Goal: Find specific fact: Find specific fact

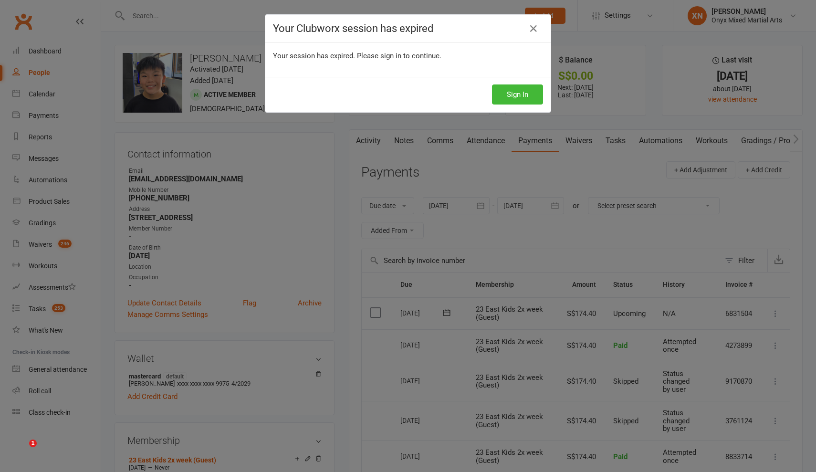
scroll to position [549, 0]
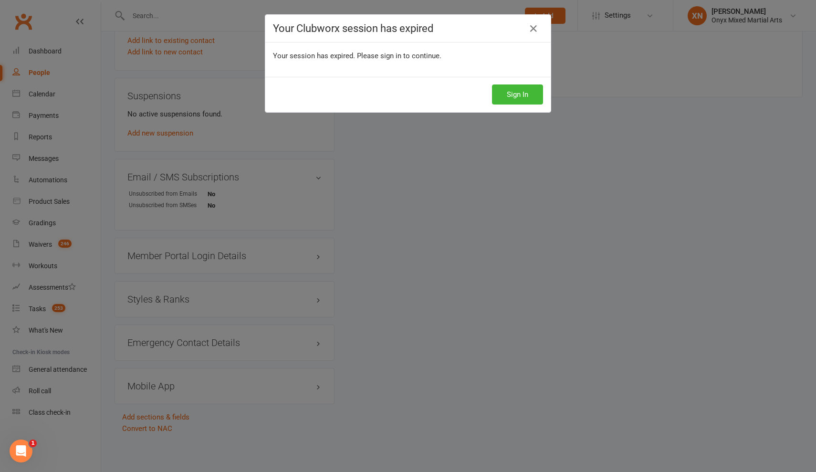
click at [516, 106] on div "Sign In" at bounding box center [407, 94] width 285 height 35
click at [504, 90] on button "Sign In" at bounding box center [517, 94] width 51 height 20
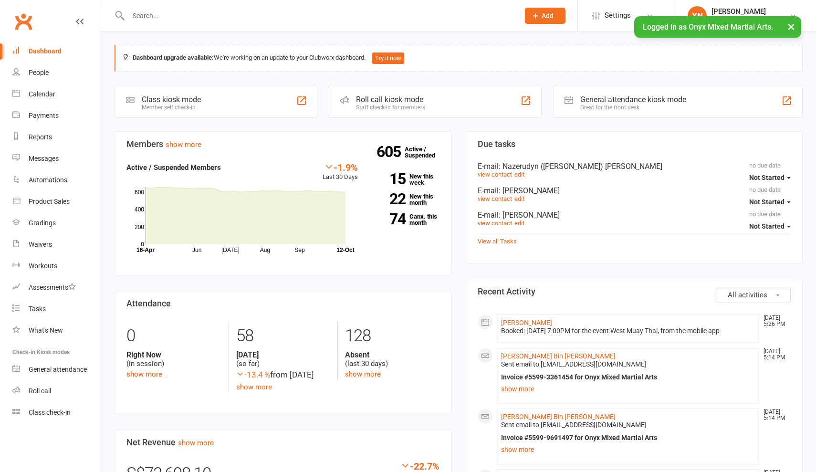
click at [324, 19] on input "text" at bounding box center [318, 15] width 387 height 13
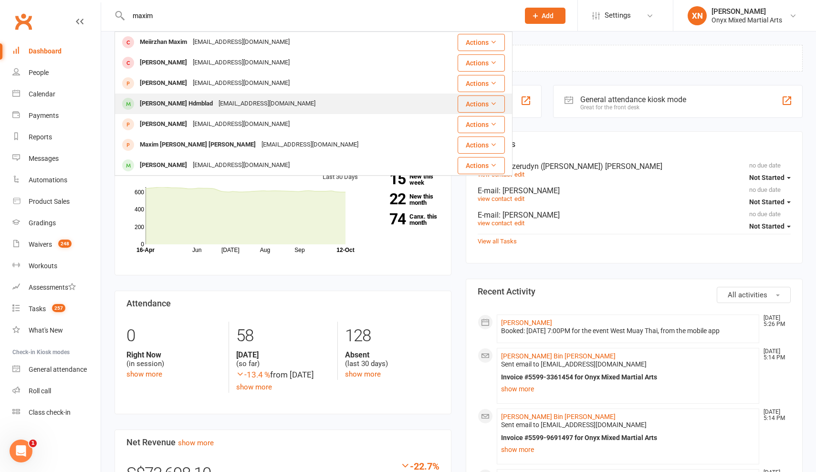
type input "maxim"
click at [165, 108] on div "[PERSON_NAME] Hdmblad" at bounding box center [176, 104] width 79 height 14
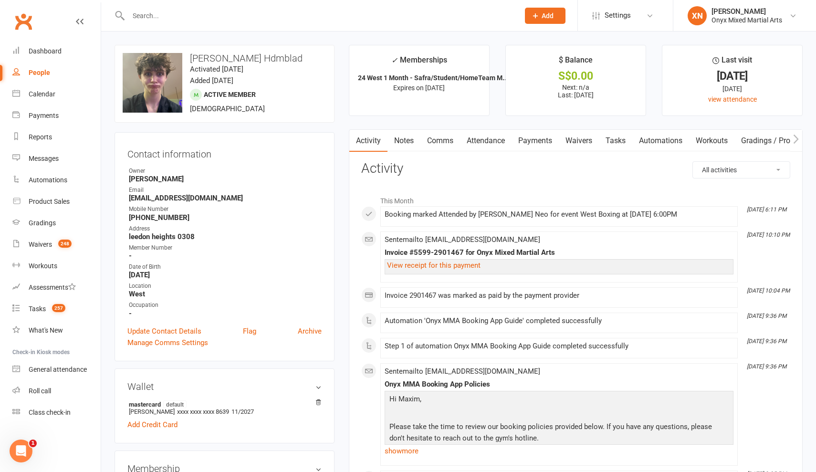
drag, startPoint x: 318, startPoint y: 61, endPoint x: 190, endPoint y: 54, distance: 128.1
click at [190, 54] on h3 "[PERSON_NAME] Hdmblad" at bounding box center [225, 58] width 204 height 10
copy h3 "[PERSON_NAME] Hdmblad"
drag, startPoint x: 201, startPoint y: 234, endPoint x: 109, endPoint y: 238, distance: 92.7
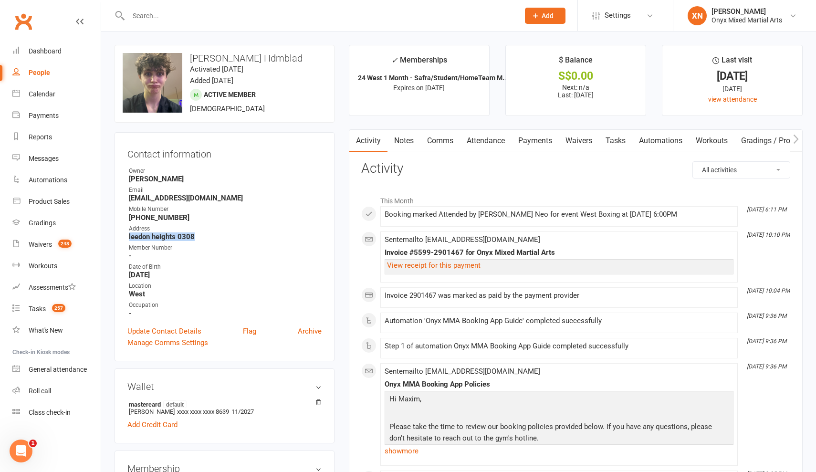
copy strong "leedon heights 0308"
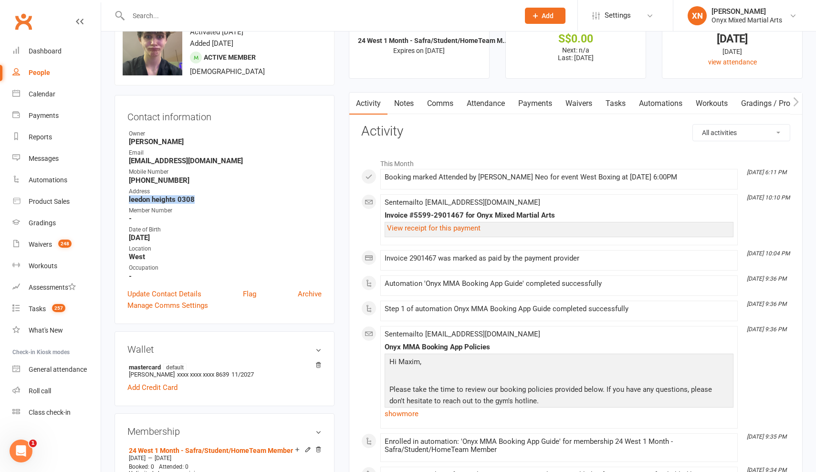
scroll to position [39, 0]
